Goal: Use online tool/utility: Use online tool/utility

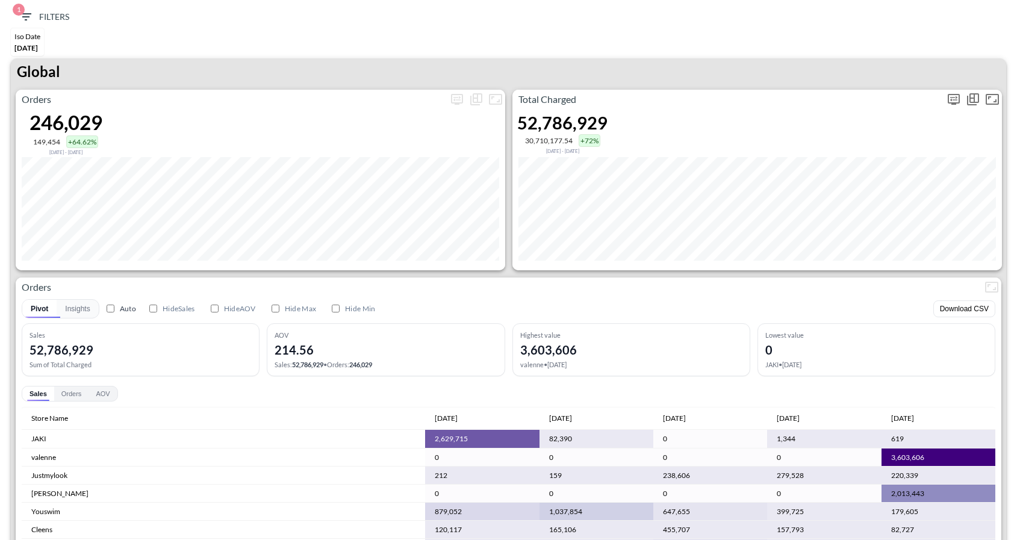
click at [955, 96] on icon "more" at bounding box center [953, 99] width 14 height 14
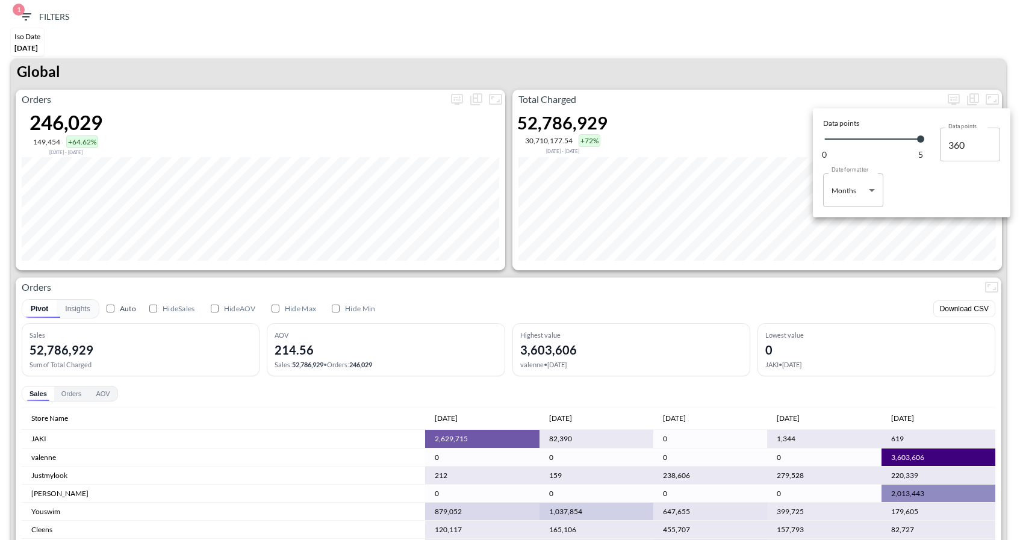
click at [856, 192] on body "BI.P.EYE, Interactive Analytics Dashboards 1 Filters Iso Date [DATE] Global Ord…" at bounding box center [510, 270] width 1020 height 540
click at [837, 219] on div "Days" at bounding box center [840, 220] width 16 height 11
type input "Days"
type input "151"
click at [806, 52] on div at bounding box center [510, 270] width 1020 height 540
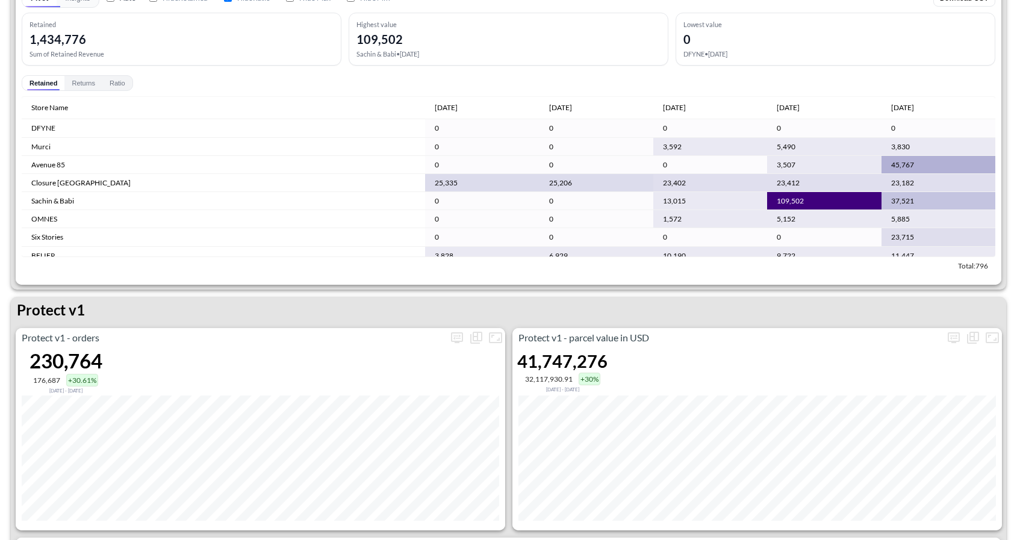
scroll to position [1639, 0]
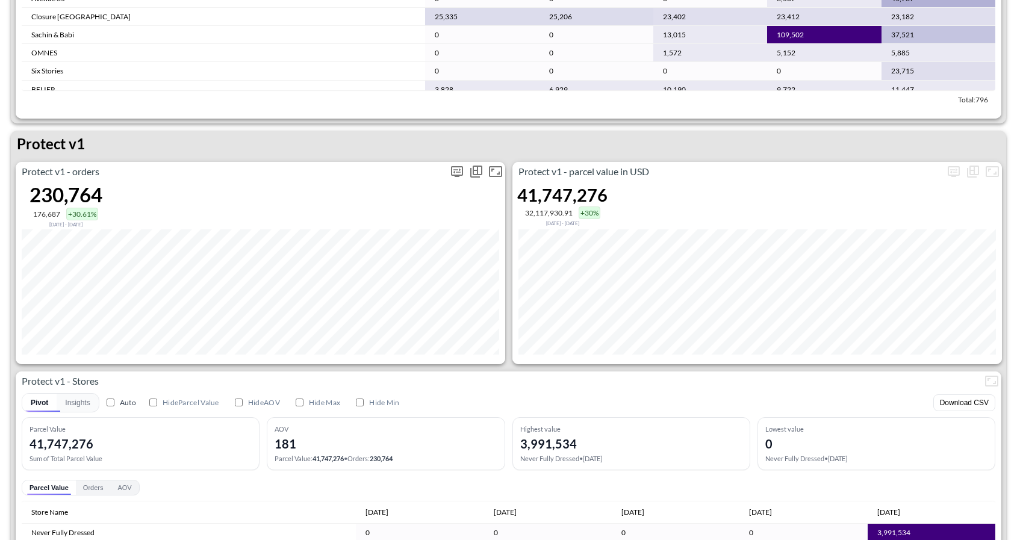
click at [459, 173] on icon "more" at bounding box center [457, 171] width 14 height 14
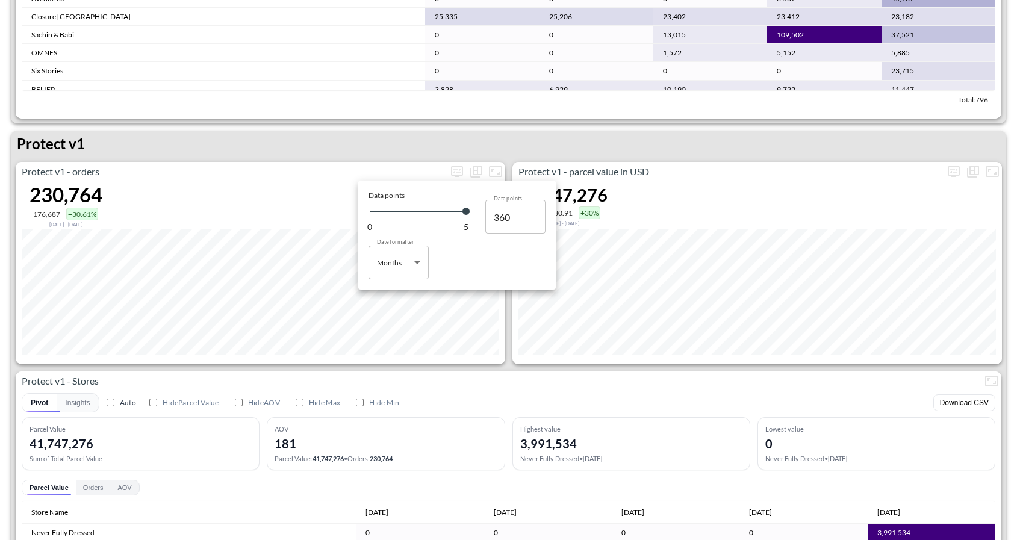
click at [392, 268] on body "BI.P.EYE, Interactive Analytics Dashboards 1 Filters Iso Date [DATE] Global Ord…" at bounding box center [510, 270] width 1020 height 540
click at [390, 295] on div "Days" at bounding box center [386, 293] width 16 height 11
type input "Days"
type input "151"
click at [444, 146] on div at bounding box center [510, 270] width 1020 height 540
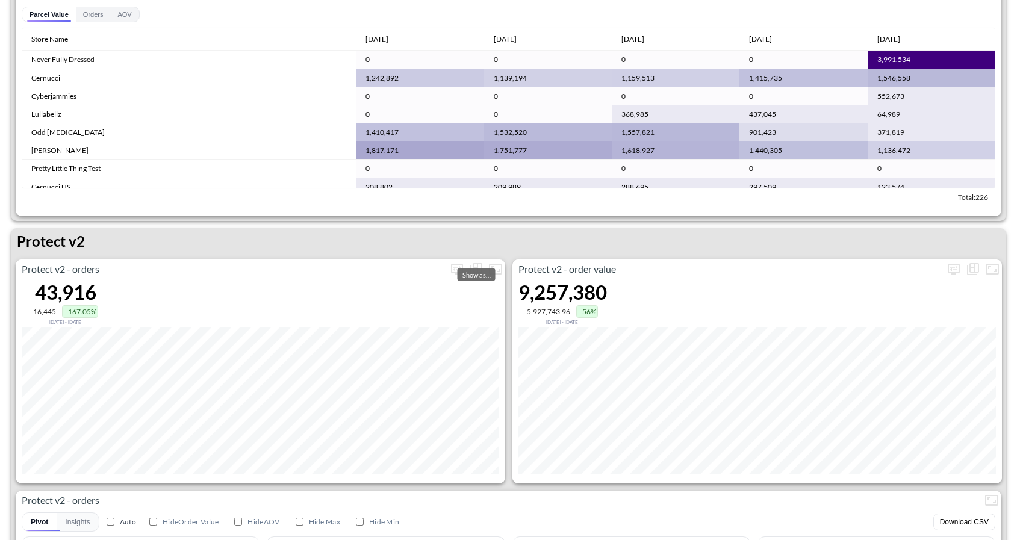
scroll to position [2140, 0]
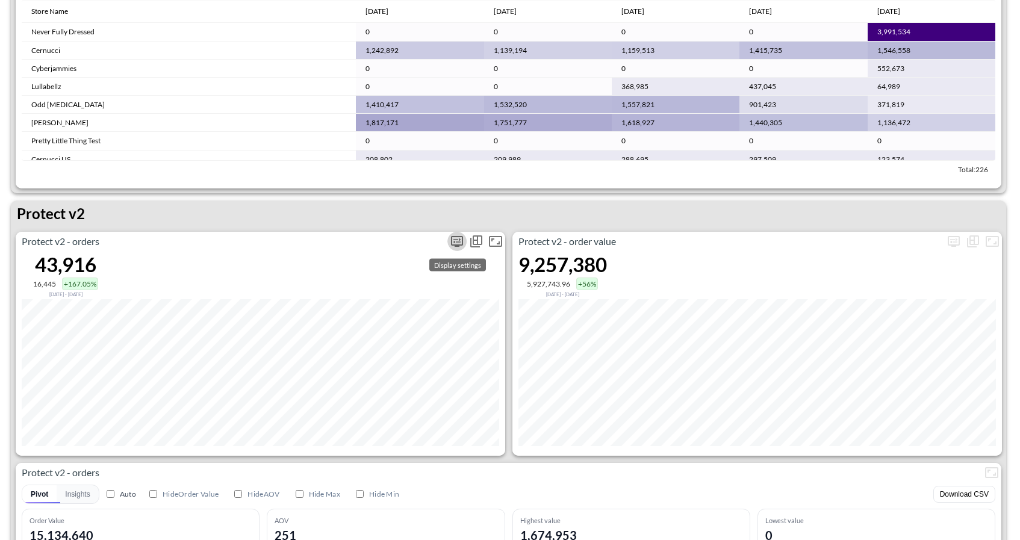
click at [459, 240] on icon "more" at bounding box center [457, 241] width 14 height 14
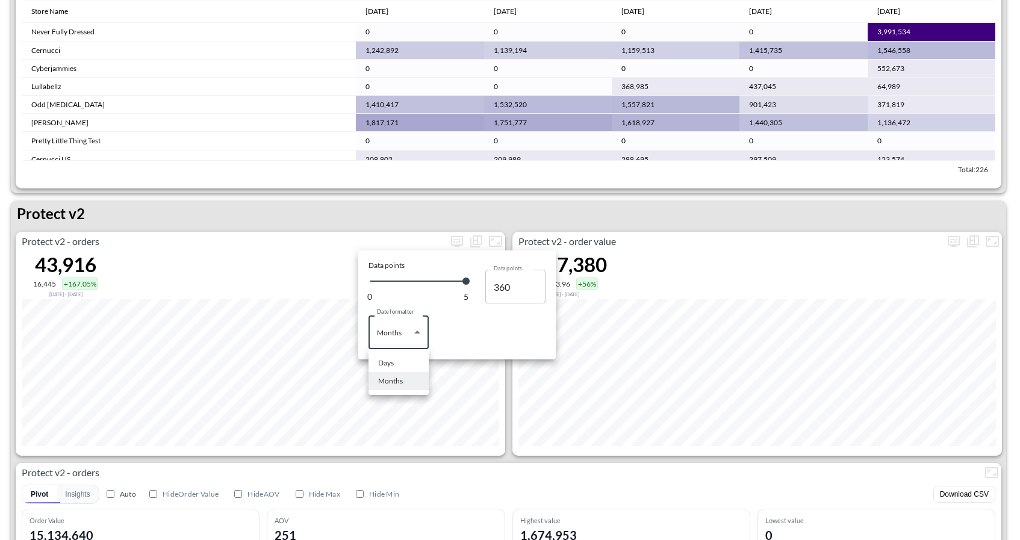
click at [403, 340] on body "BI.P.EYE, Interactive Analytics Dashboards 1 Filters Iso Date [DATE] Global Ord…" at bounding box center [510, 270] width 1020 height 540
click at [390, 361] on div "Days" at bounding box center [386, 363] width 16 height 11
type input "Days"
type input "151"
click at [489, 197] on div at bounding box center [510, 270] width 1020 height 540
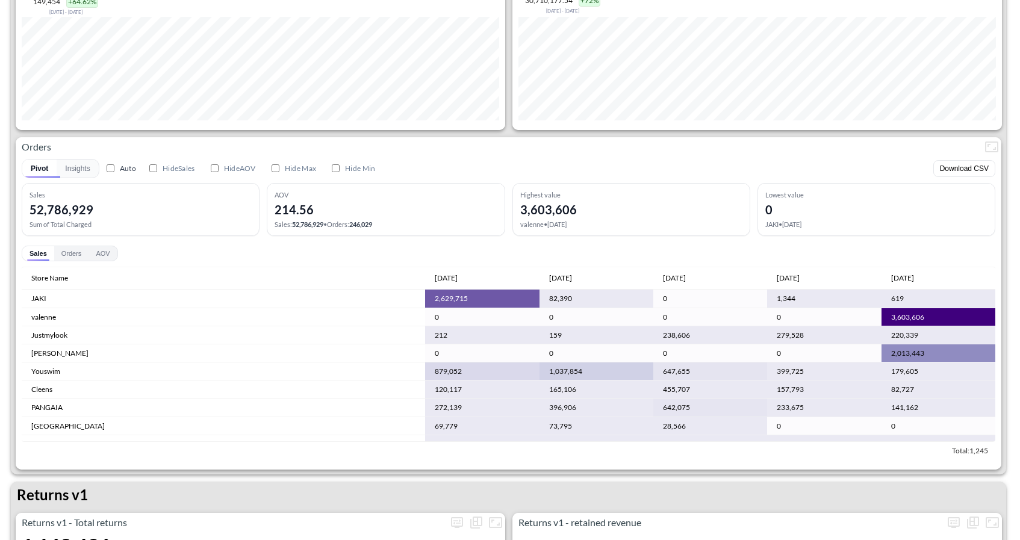
scroll to position [0, 0]
